Goal: Transaction & Acquisition: Obtain resource

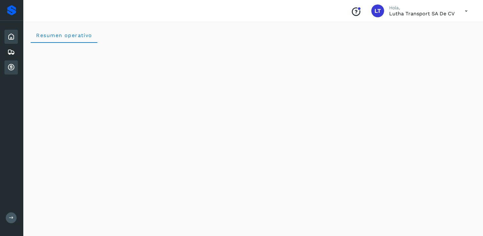
click at [14, 68] on icon at bounding box center [11, 68] width 8 height 8
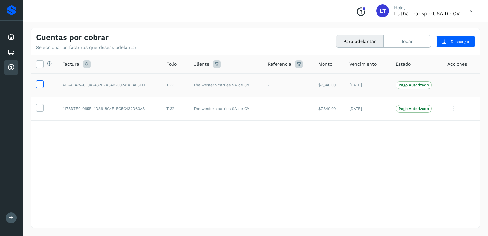
click at [41, 85] on icon at bounding box center [39, 83] width 7 height 7
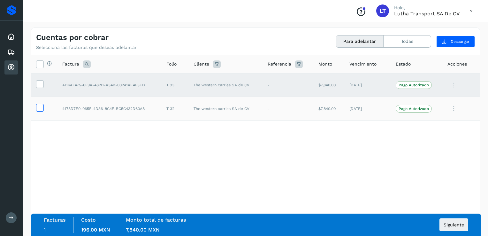
click at [40, 109] on icon at bounding box center [39, 107] width 7 height 7
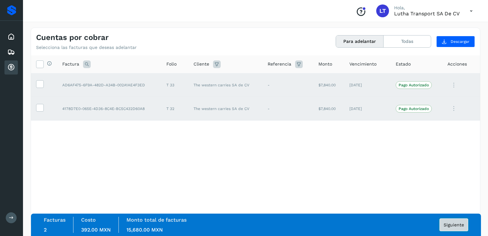
click at [447, 225] on span "Siguiente" at bounding box center [454, 224] width 20 height 4
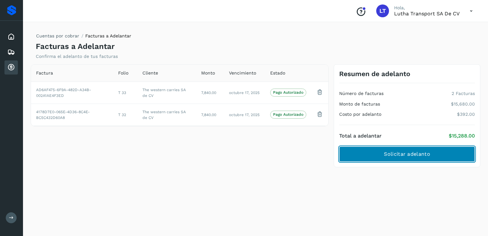
click at [427, 157] on span "Solicitar adelanto" at bounding box center [407, 153] width 46 height 7
